Goal: Connect with others: Connect with others

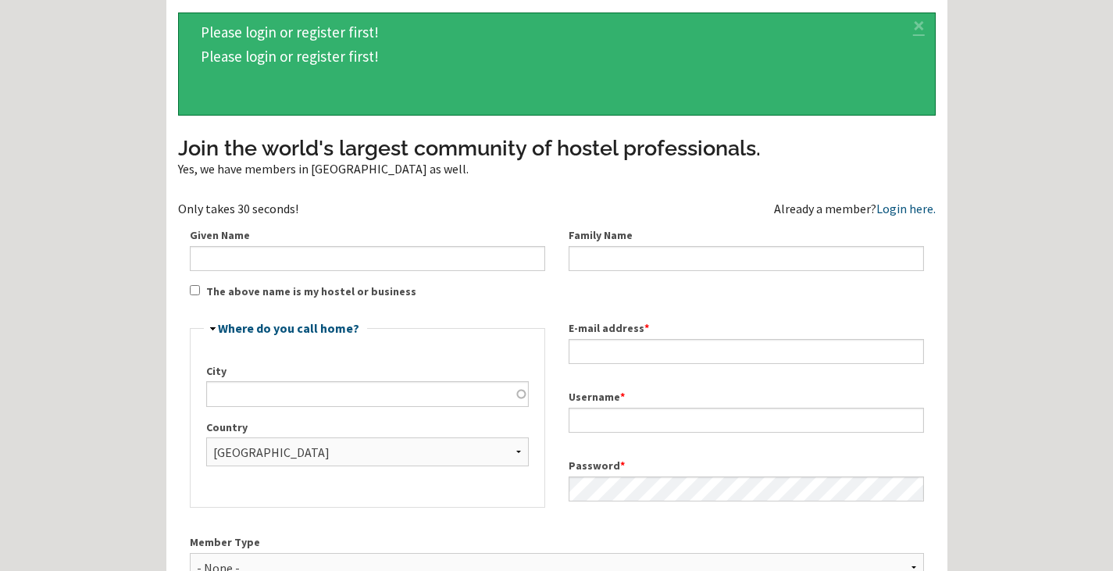
scroll to position [90, 0]
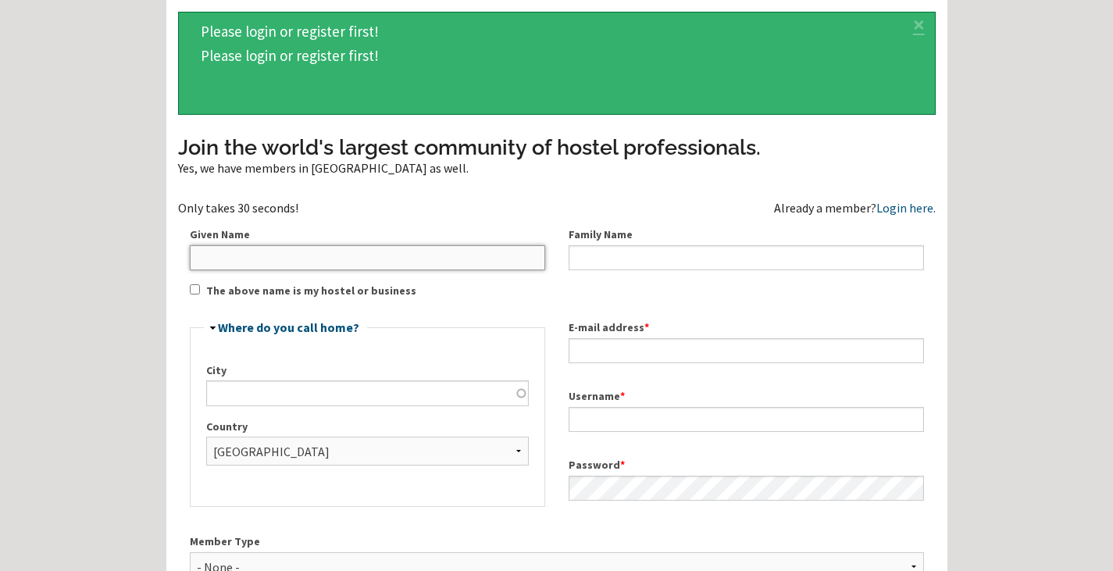
click at [472, 262] on input "Given Name" at bounding box center [367, 257] width 355 height 25
type input "[PERSON_NAME]"
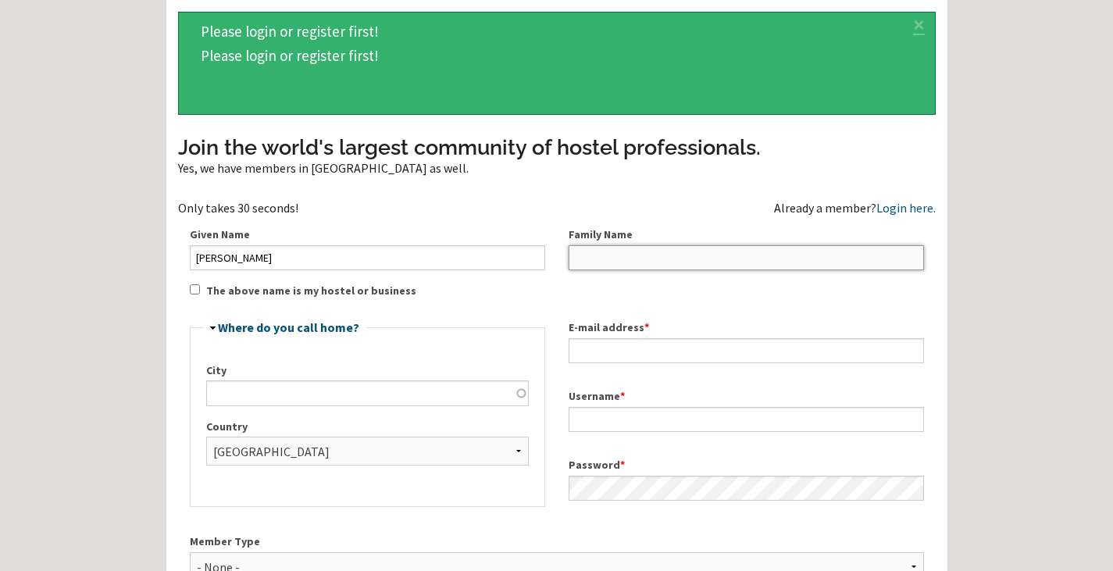
type input "[PERSON_NAME]"
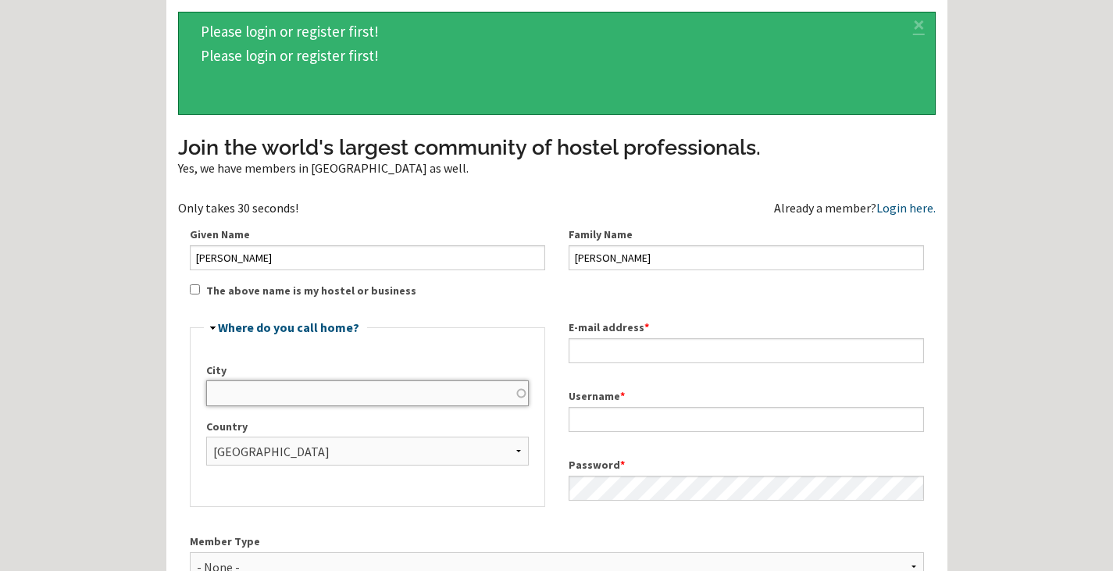
type input "[GEOGRAPHIC_DATA]"
type input "[EMAIL_ADDRESS][DOMAIN_NAME]"
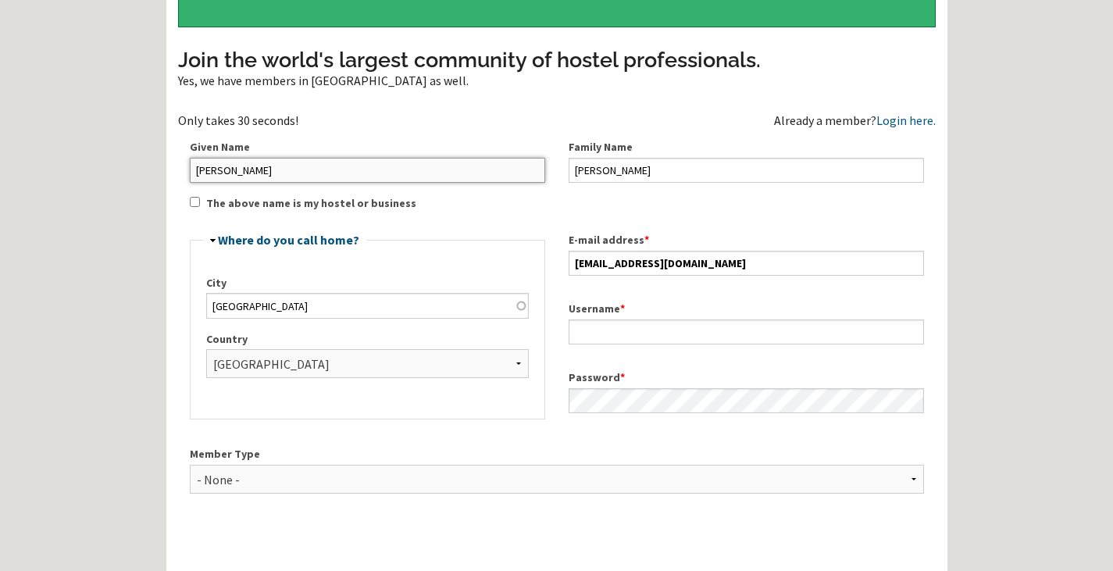
scroll to position [180, 0]
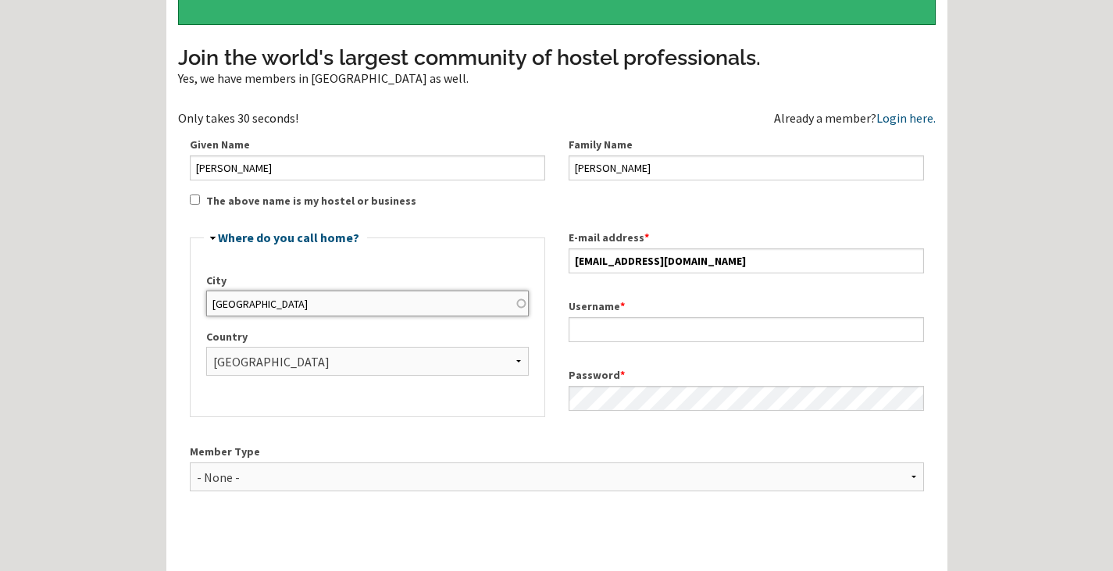
drag, startPoint x: 388, startPoint y: 315, endPoint x: 162, endPoint y: 302, distance: 226.1
click at [162, 302] on div "Home Forum « Back Forum Forums Index « Back Forums Index New Posts Recent Activ…" at bounding box center [556, 374] width 1113 height 1108
type input "sedona"
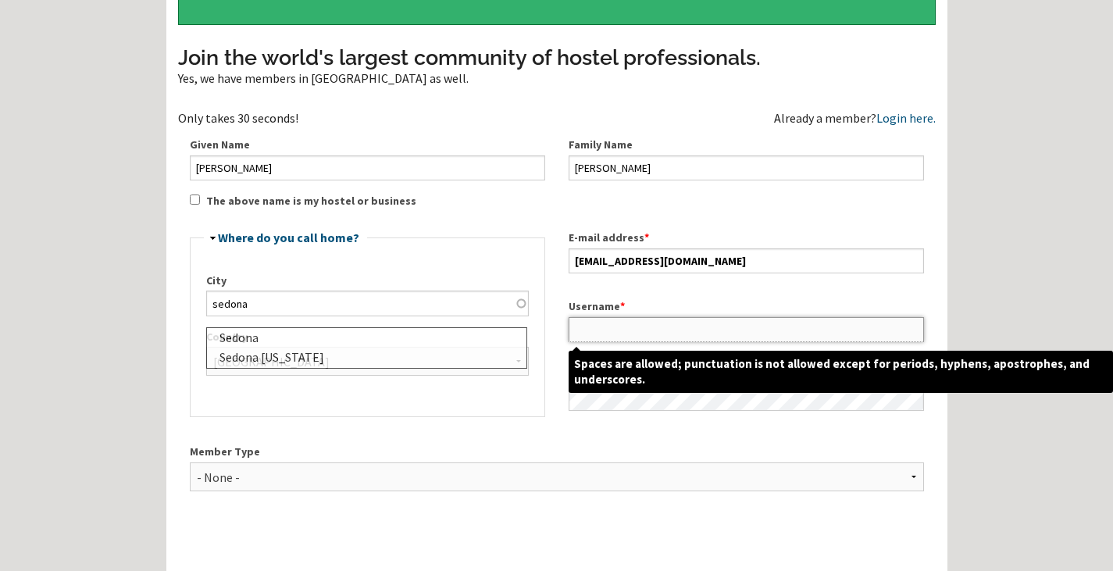
click at [602, 326] on input "Username *" at bounding box center [746, 329] width 355 height 25
type input "whatismouse"
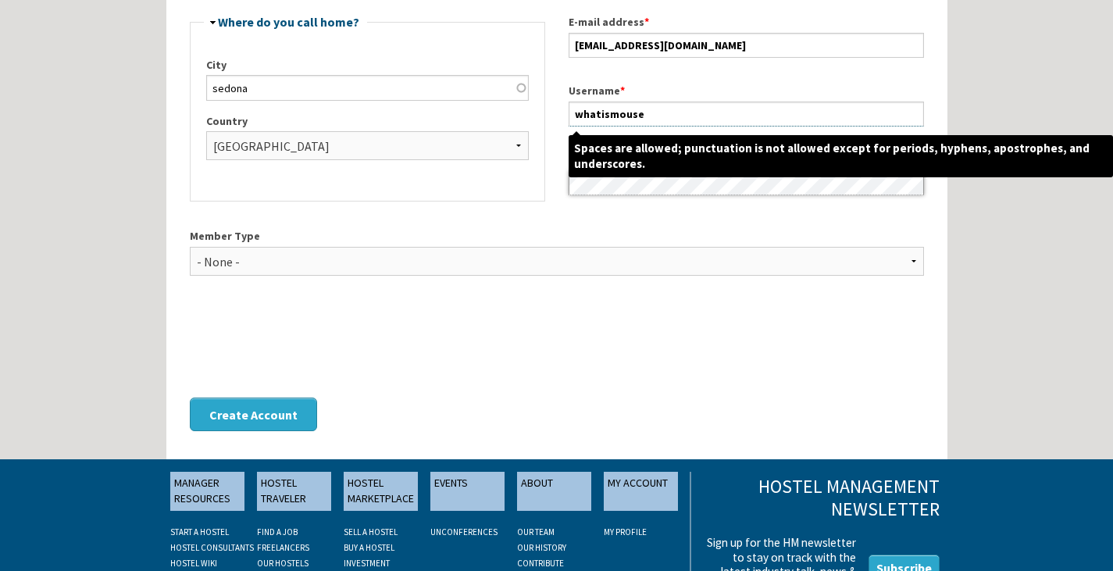
scroll to position [409, 0]
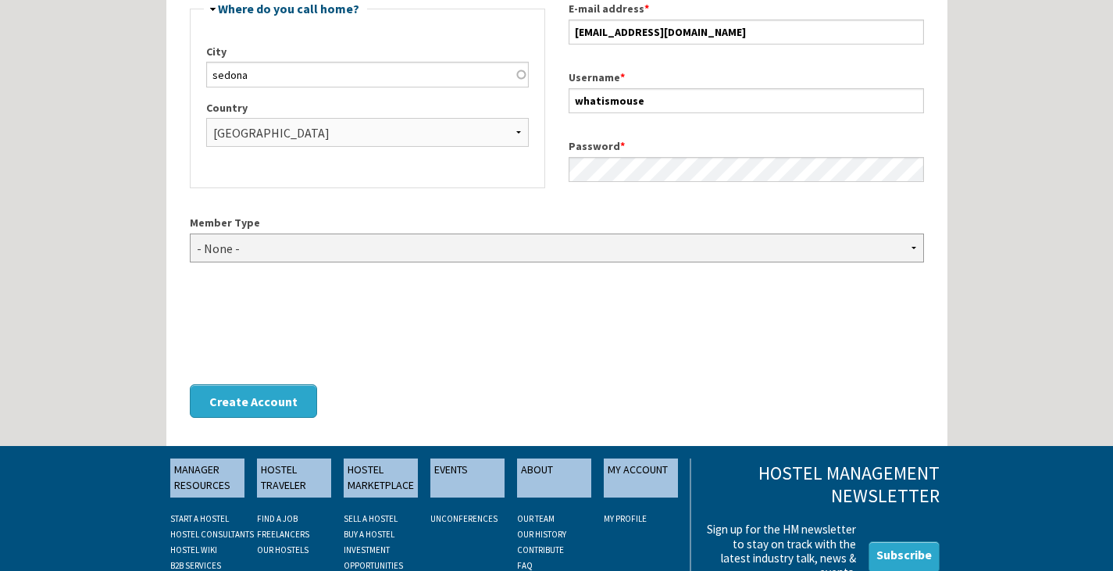
click at [314, 251] on select "- None - Hostel Owner Hostel Manager Hostel Investor Hostel Staff Hostel Volunt…" at bounding box center [557, 248] width 734 height 29
click at [314, 250] on select "- None - Hostel Owner Hostel Manager Hostel Investor Hostel Staff Hostel Volunt…" at bounding box center [557, 248] width 734 height 29
select select "1418"
click at [190, 234] on select "- None - Hostel Owner Hostel Manager Hostel Investor Hostel Staff Hostel Volunt…" at bounding box center [557, 248] width 734 height 29
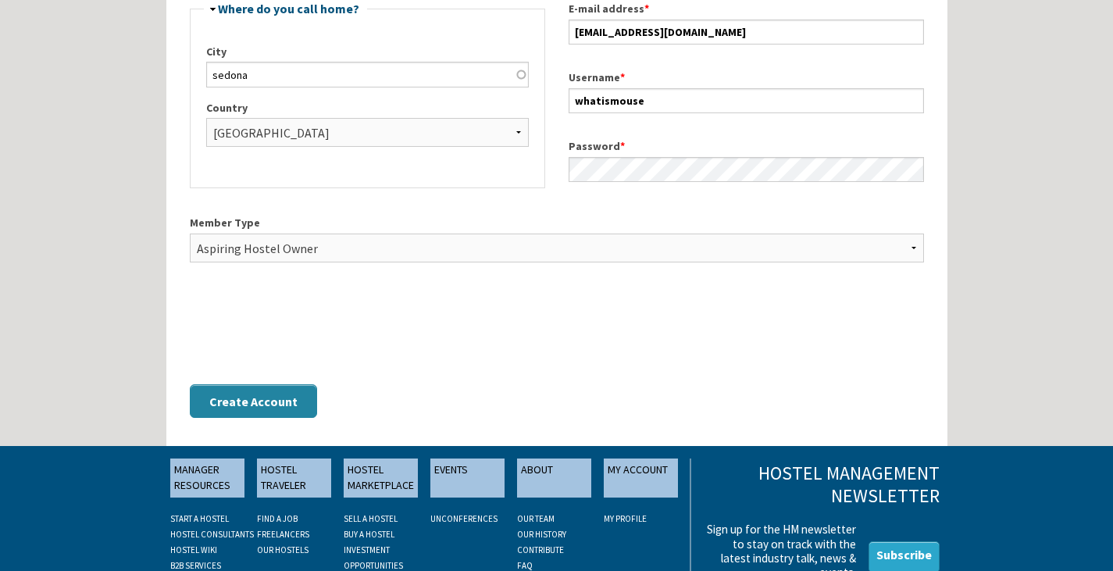
click at [253, 401] on button "Create Account" at bounding box center [253, 401] width 127 height 34
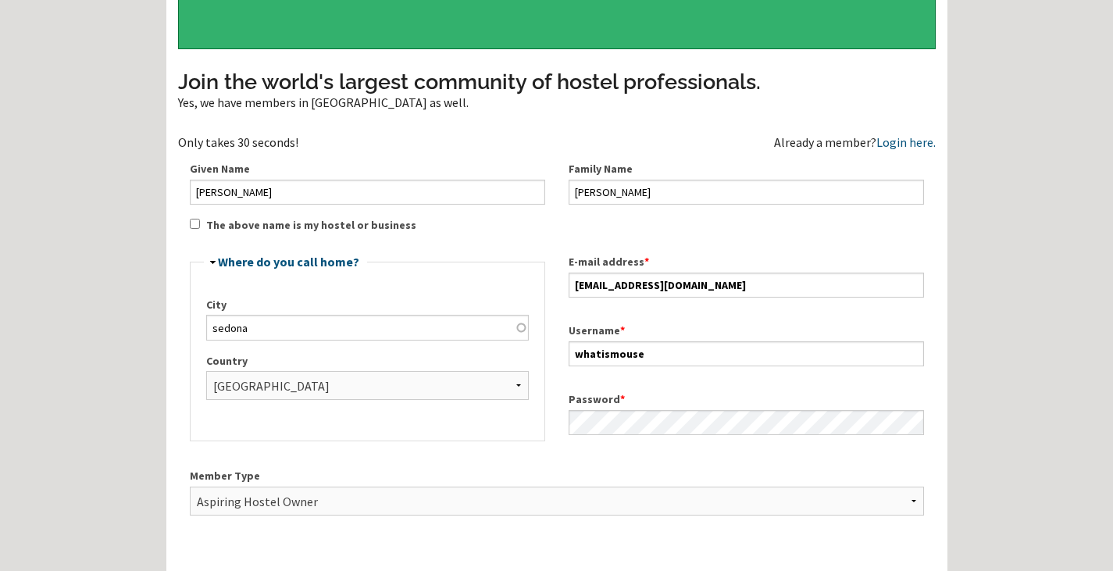
scroll to position [155, 0]
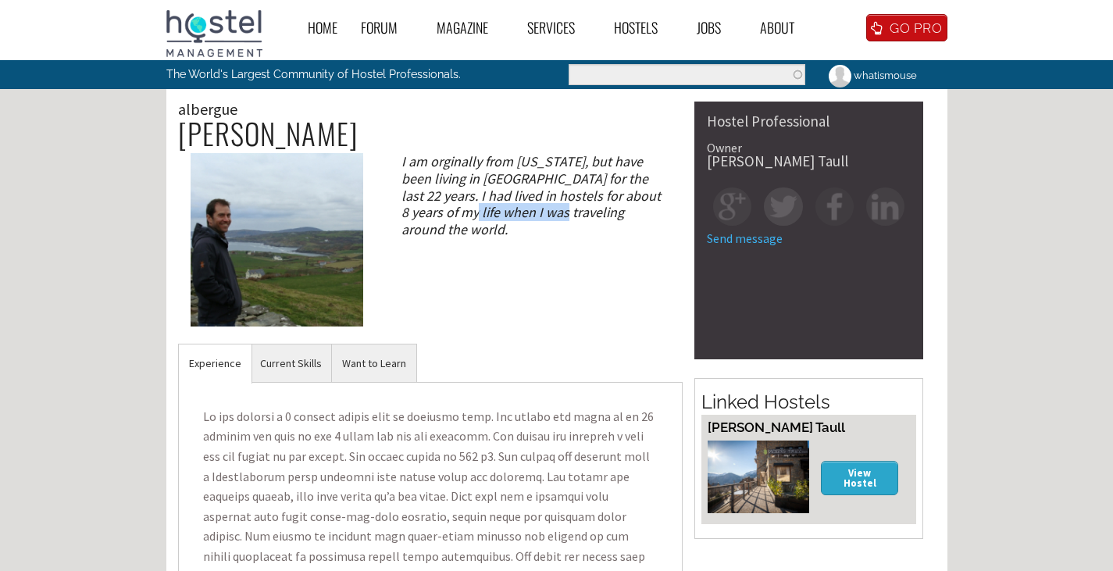
drag, startPoint x: 453, startPoint y: 216, endPoint x: 539, endPoint y: 207, distance: 86.3
click at [539, 207] on div "I am orginally from [US_STATE], but have been living in [GEOGRAPHIC_DATA] for t…" at bounding box center [535, 195] width 294 height 84
drag, startPoint x: 424, startPoint y: 158, endPoint x: 616, endPoint y: 159, distance: 191.4
click at [616, 159] on div "I am orginally from [US_STATE], but have been living in [GEOGRAPHIC_DATA] for t…" at bounding box center [535, 195] width 294 height 84
drag, startPoint x: 445, startPoint y: 180, endPoint x: 608, endPoint y: 176, distance: 163.3
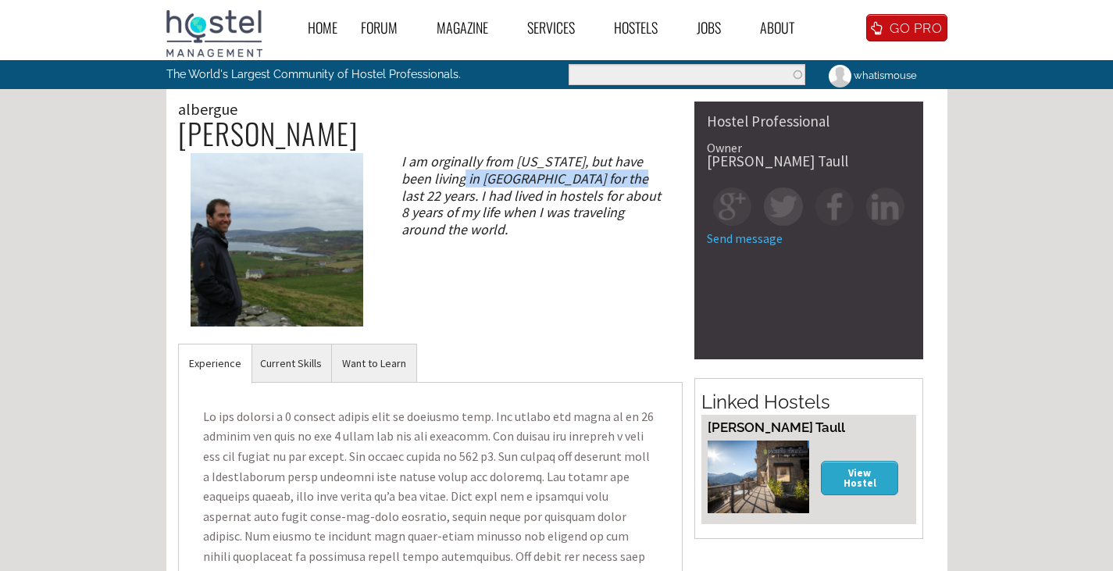
click at [608, 176] on div "I am orginally from [US_STATE], but have been living in [GEOGRAPHIC_DATA] for t…" at bounding box center [535, 195] width 294 height 84
click at [830, 209] on img at bounding box center [834, 206] width 38 height 38
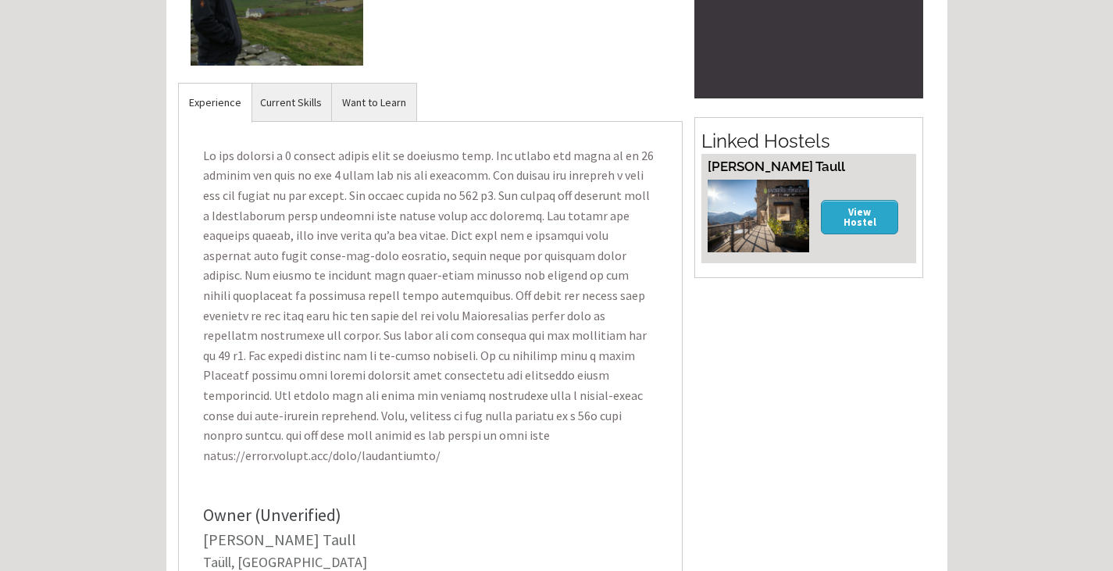
scroll to position [263, 0]
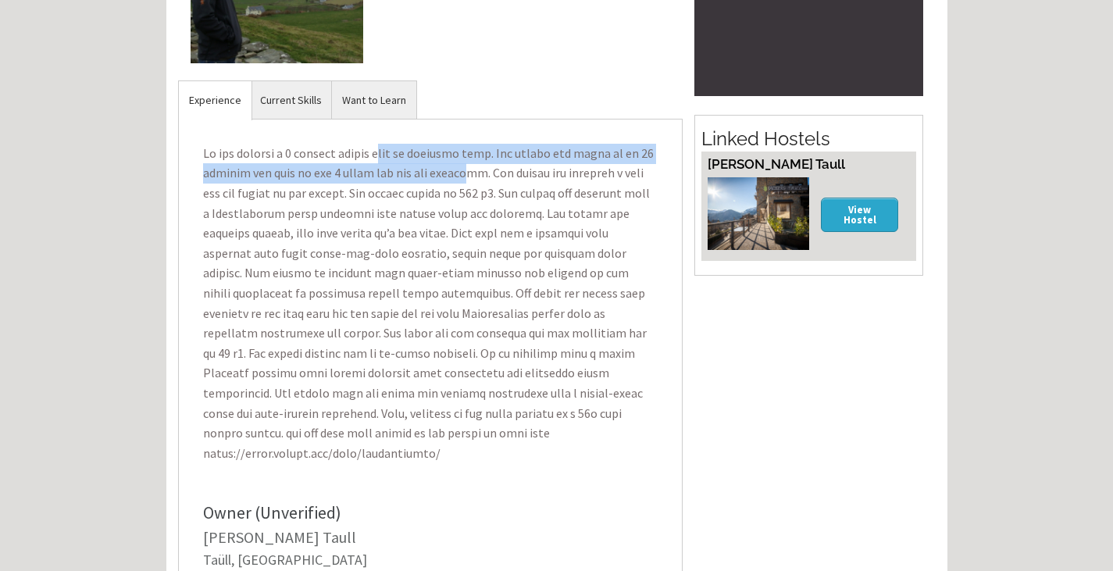
drag, startPoint x: 387, startPoint y: 138, endPoint x: 469, endPoint y: 171, distance: 89.1
click at [469, 171] on p at bounding box center [431, 303] width 480 height 345
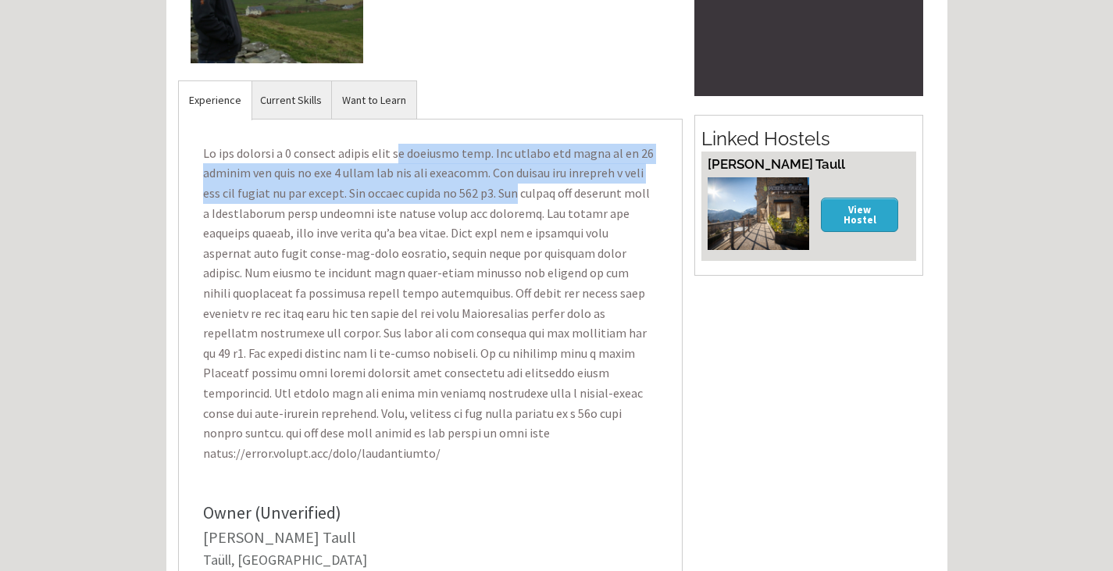
drag, startPoint x: 519, startPoint y: 192, endPoint x: 413, endPoint y: 162, distance: 110.5
click at [413, 162] on p at bounding box center [431, 303] width 480 height 345
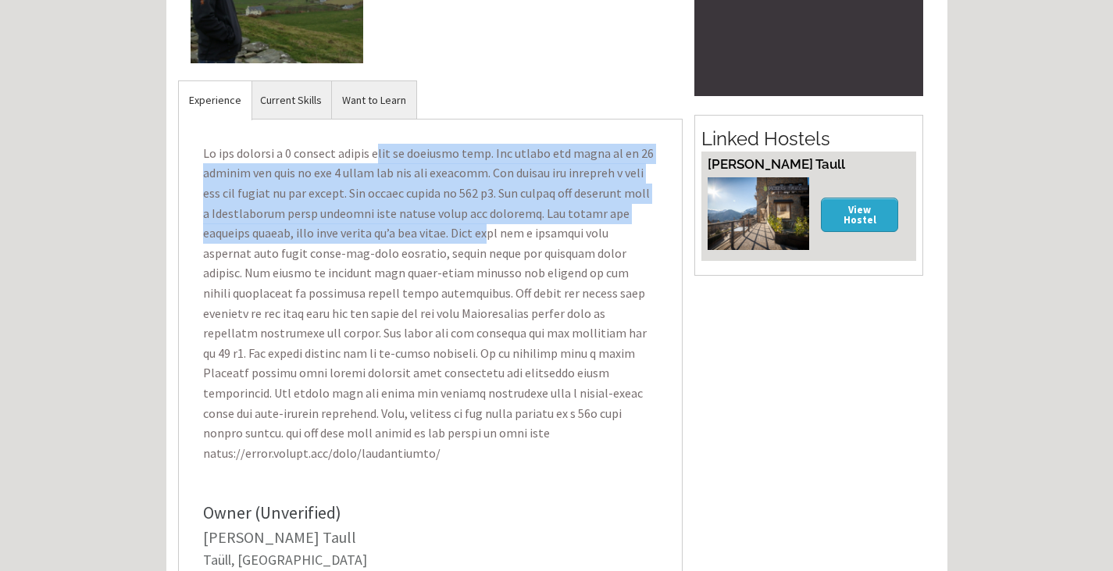
drag, startPoint x: 388, startPoint y: 158, endPoint x: 455, endPoint y: 235, distance: 102.4
click at [455, 235] on p at bounding box center [431, 303] width 480 height 345
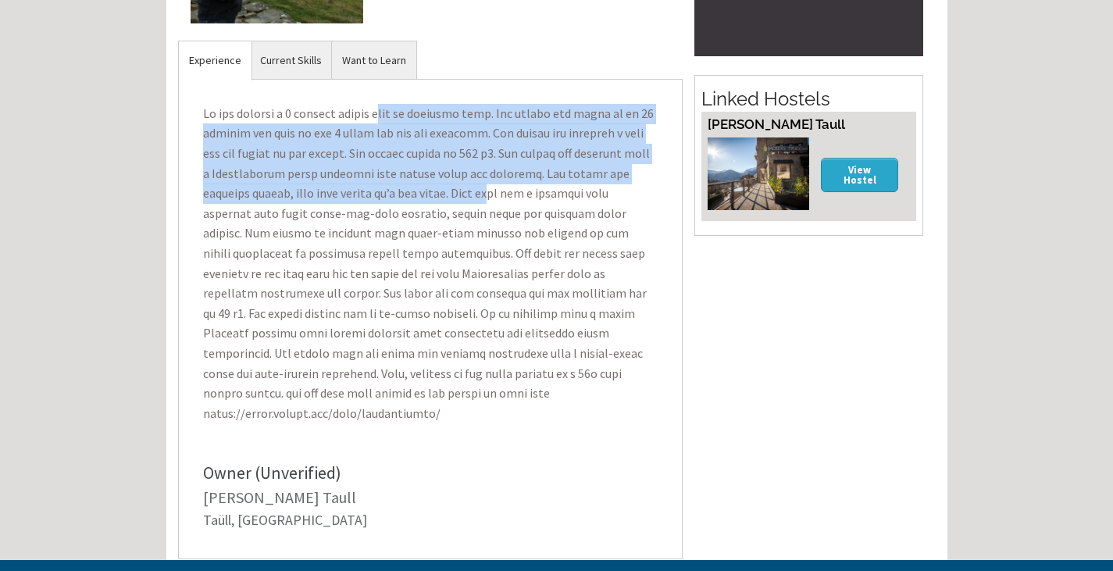
scroll to position [304, 0]
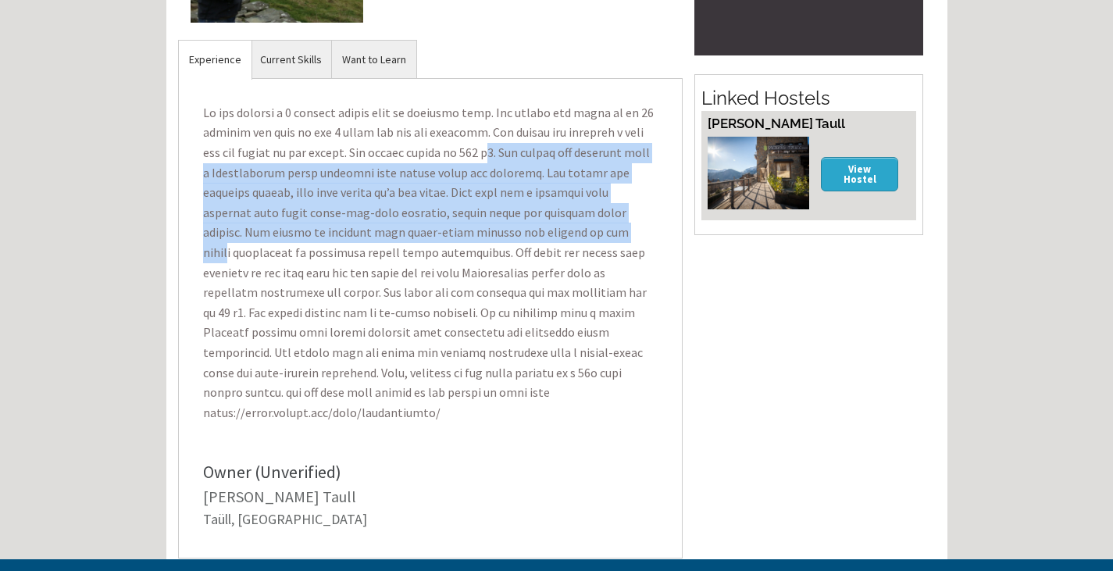
drag, startPoint x: 513, startPoint y: 234, endPoint x: 483, endPoint y: 152, distance: 87.2
click at [483, 152] on p at bounding box center [431, 263] width 480 height 345
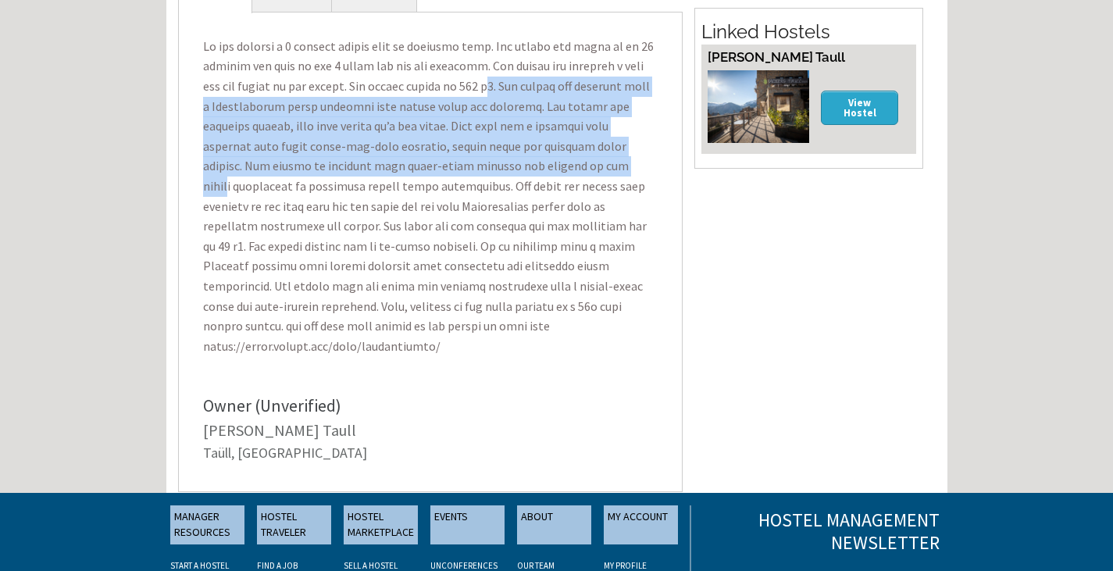
scroll to position [371, 0]
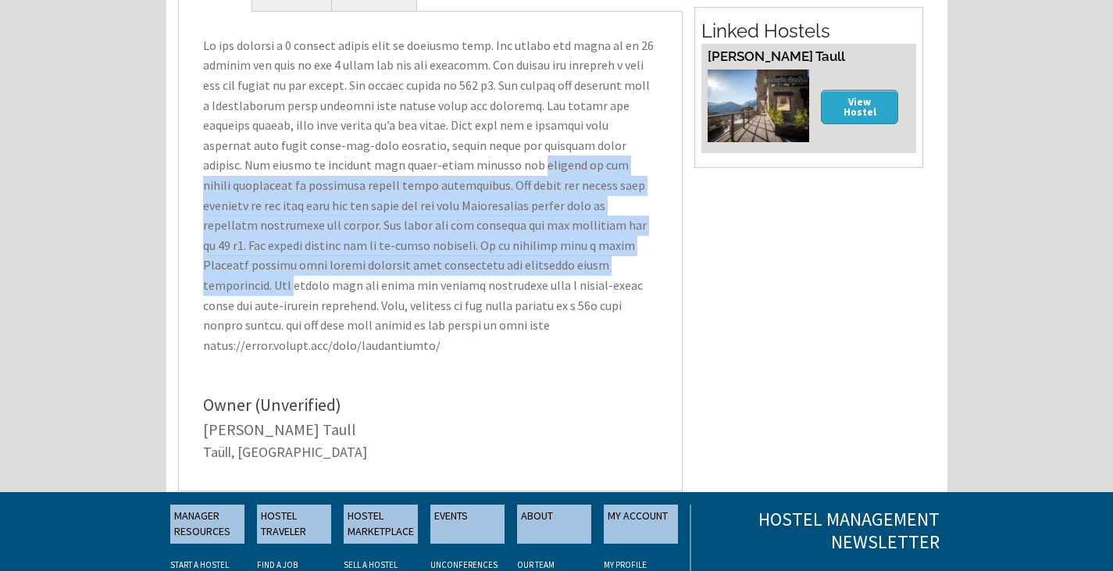
drag, startPoint x: 473, startPoint y: 269, endPoint x: 405, endPoint y: 167, distance: 121.8
click at [405, 167] on p at bounding box center [431, 195] width 480 height 345
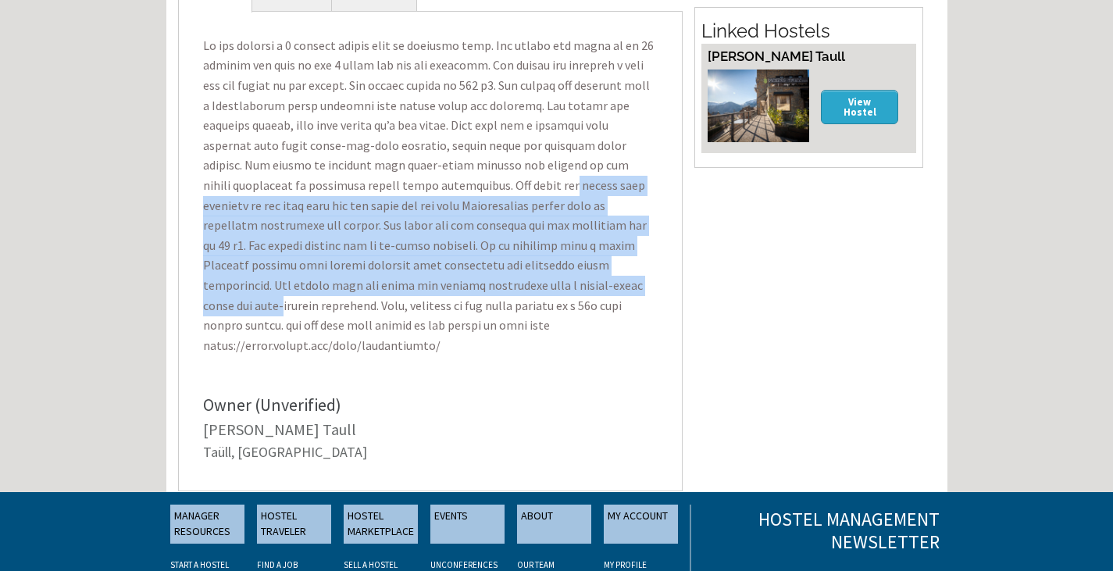
drag, startPoint x: 461, startPoint y: 286, endPoint x: 410, endPoint y: 184, distance: 114.2
click at [410, 184] on p at bounding box center [431, 195] width 480 height 345
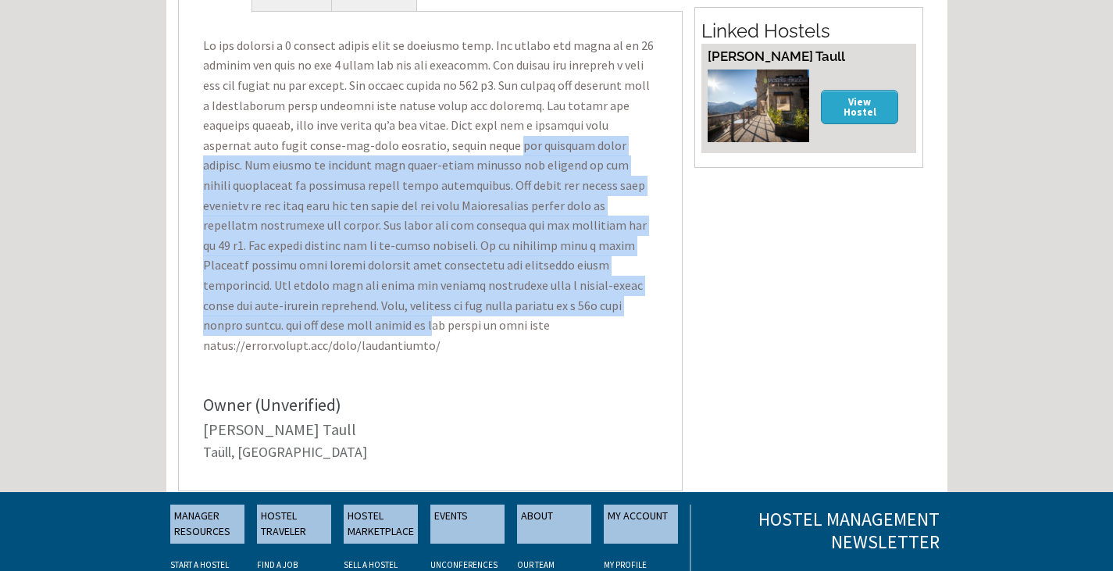
drag, startPoint x: 592, startPoint y: 306, endPoint x: 423, endPoint y: 145, distance: 233.1
click at [423, 145] on p at bounding box center [431, 195] width 480 height 345
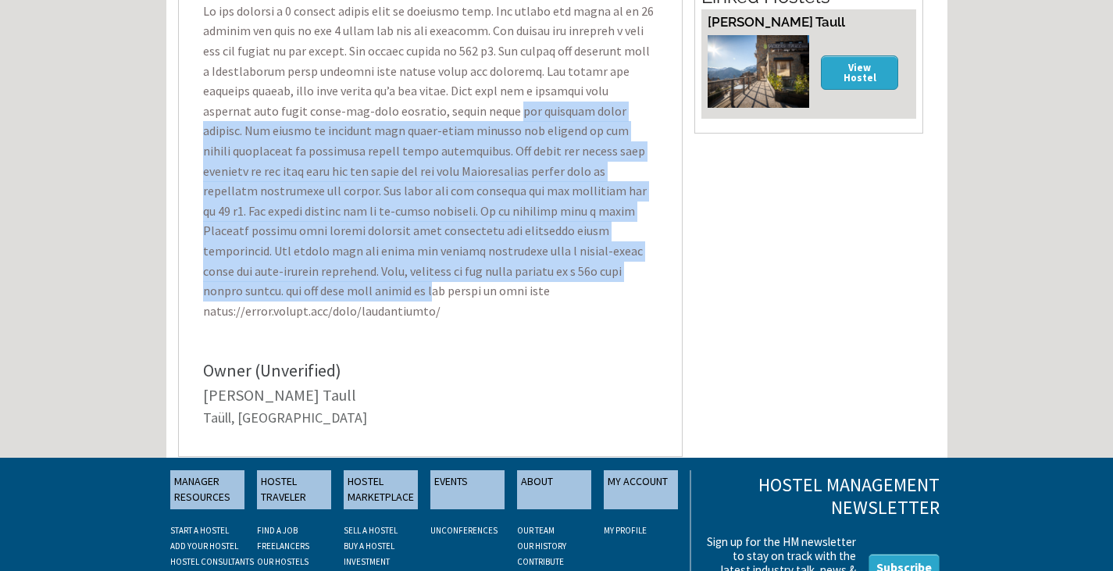
scroll to position [406, 0]
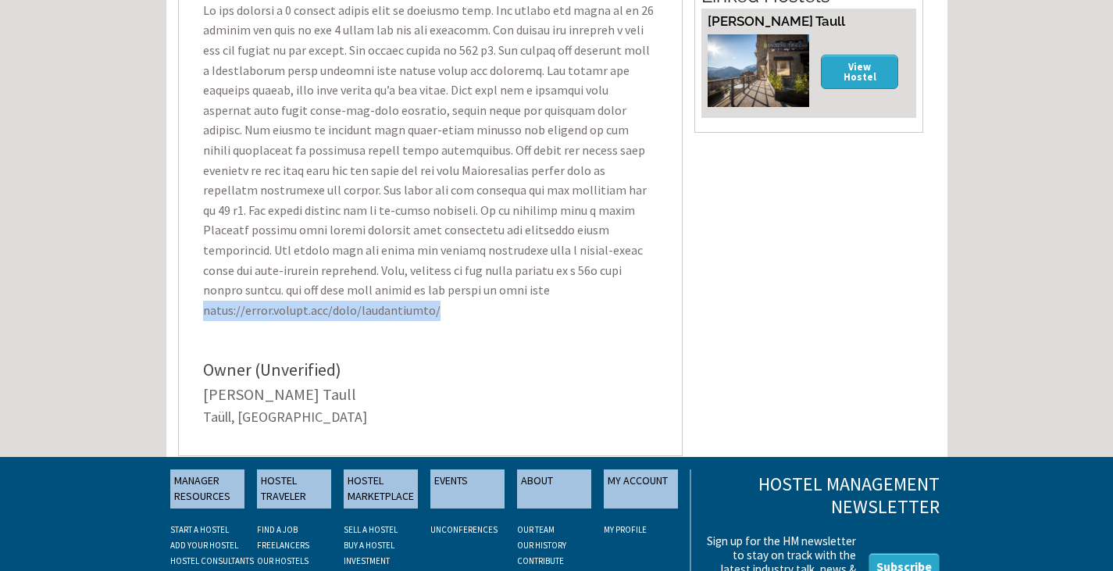
drag, startPoint x: 248, startPoint y: 287, endPoint x: 475, endPoint y: 290, distance: 227.3
click at [475, 290] on p at bounding box center [431, 160] width 480 height 345
copy p "[URL][DOMAIN_NAME]"
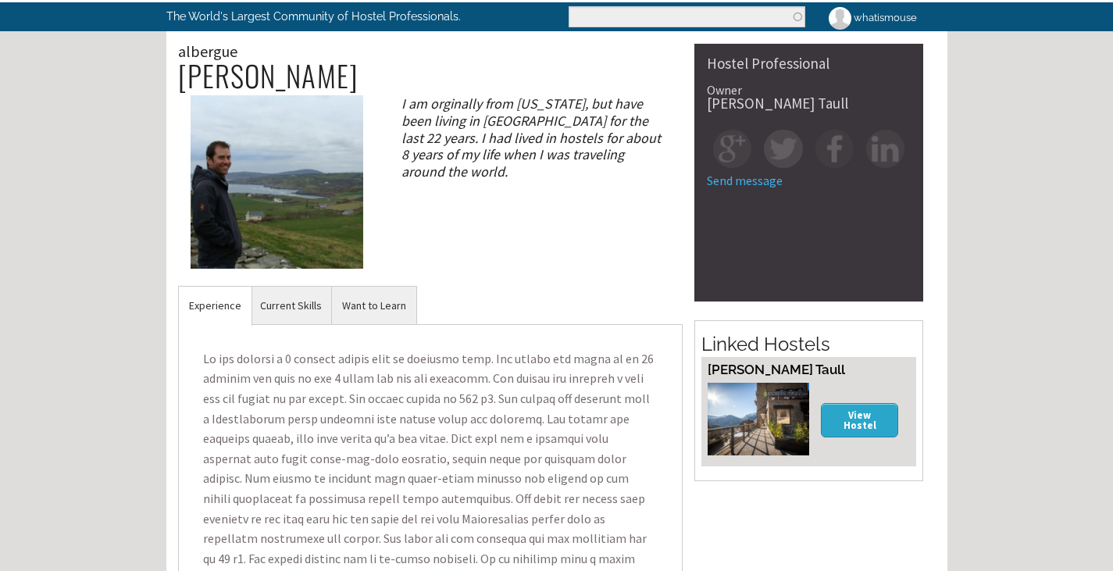
scroll to position [0, 0]
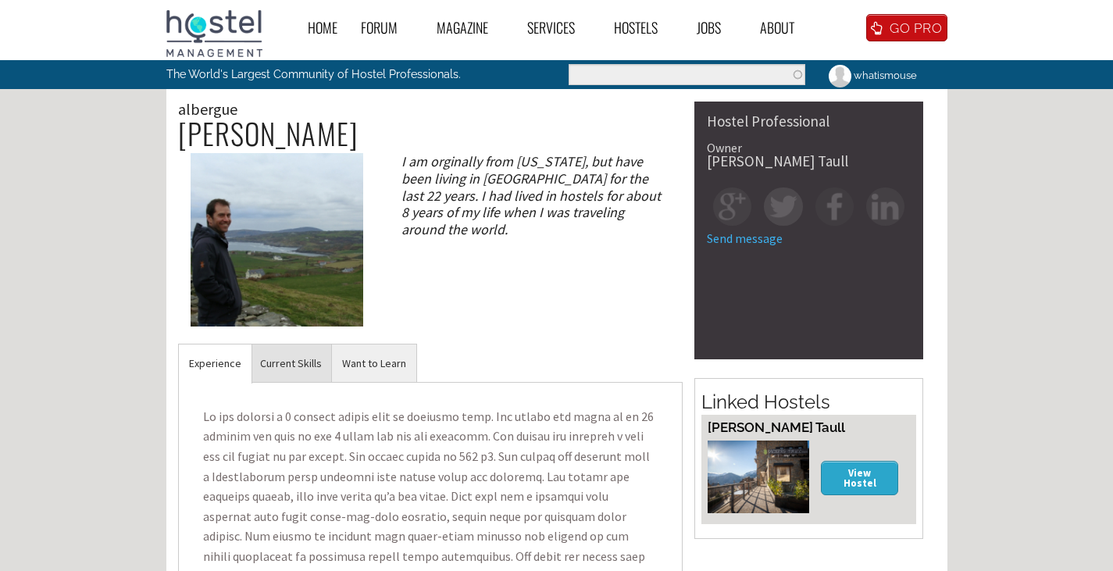
click at [294, 359] on link "Current Skills" at bounding box center [291, 363] width 82 height 38
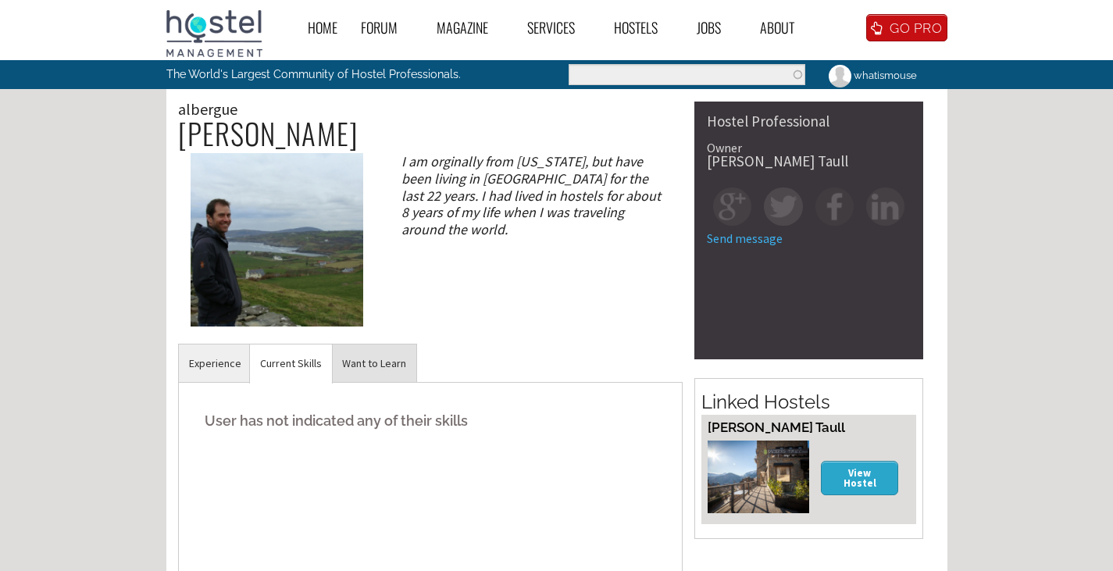
click at [380, 357] on link "Want to Learn" at bounding box center [374, 363] width 84 height 38
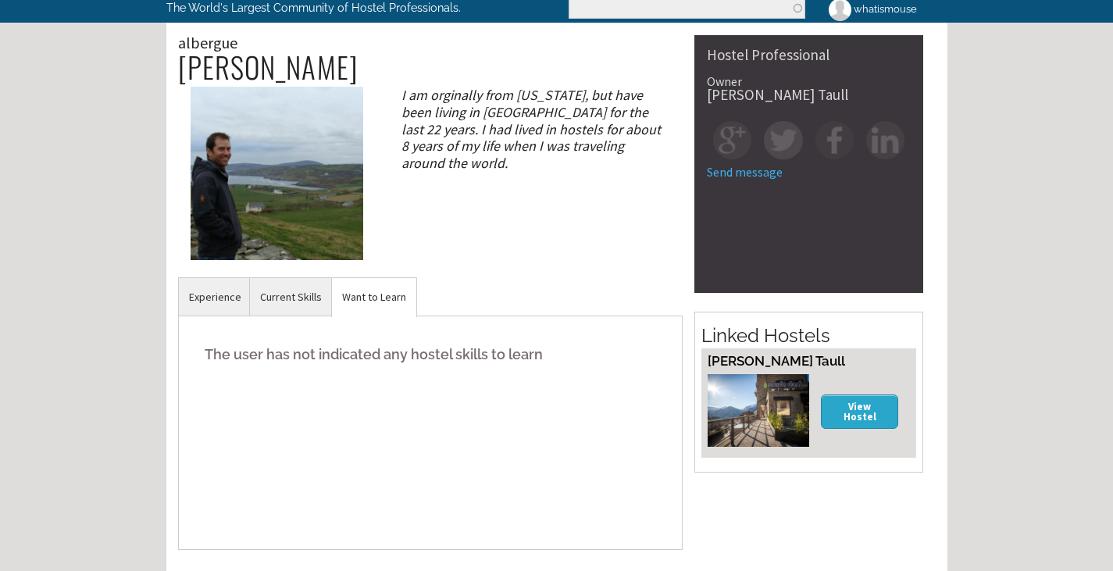
scroll to position [67, 0]
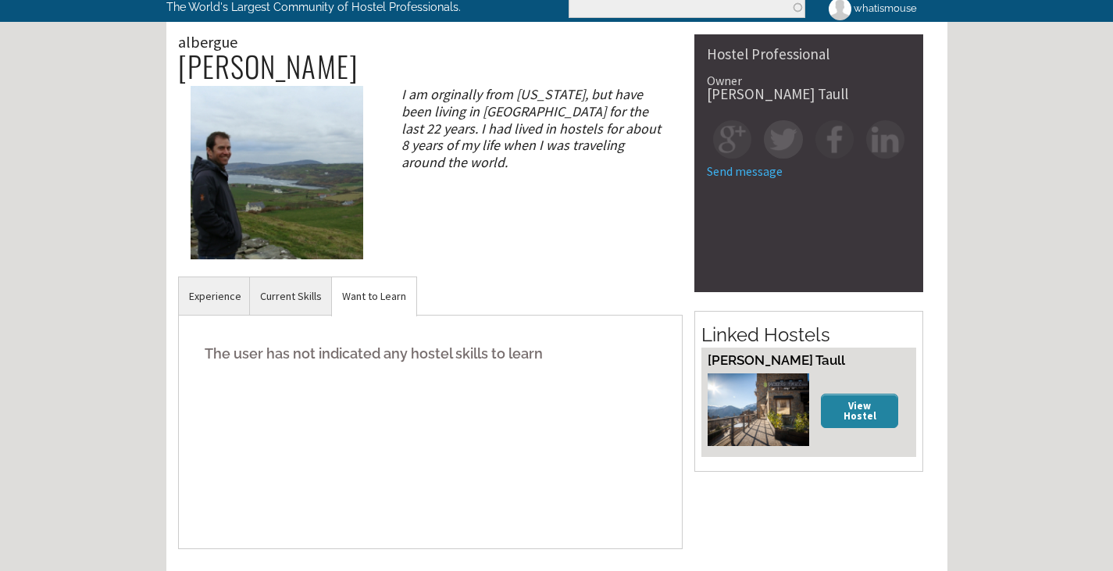
click at [852, 409] on link "View Hostel" at bounding box center [860, 411] width 78 height 34
